Goal: Book appointment/travel/reservation

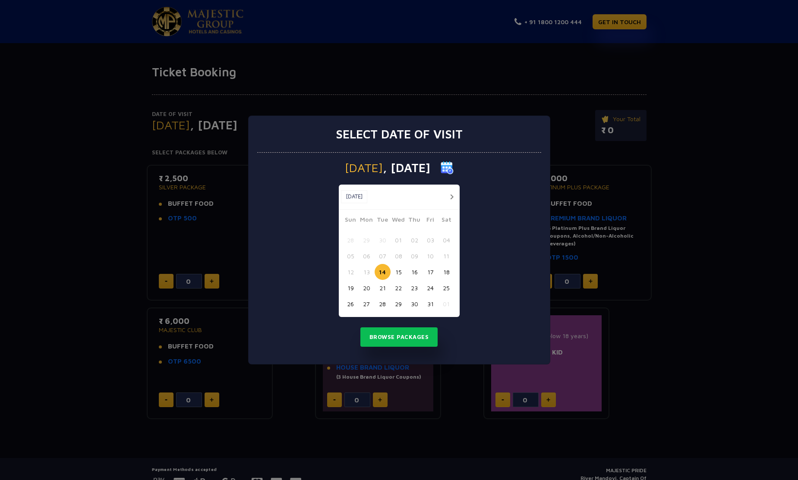
click at [447, 272] on button "18" at bounding box center [446, 272] width 16 height 16
click at [412, 337] on button "Browse Packages" at bounding box center [399, 338] width 78 height 20
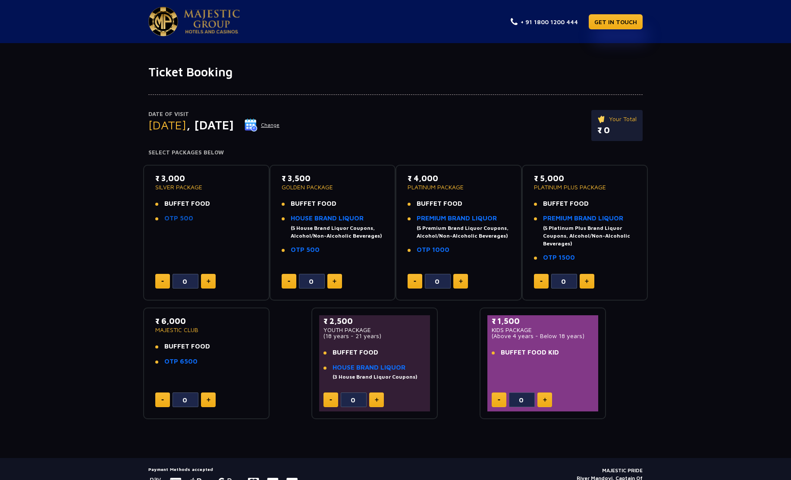
click at [177, 216] on link "OTP 500" at bounding box center [178, 217] width 29 height 7
